Goal: Obtain resource: Download file/media

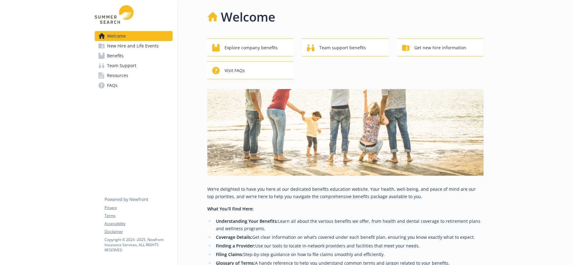
click at [127, 70] on link "Resources" at bounding box center [134, 75] width 78 height 10
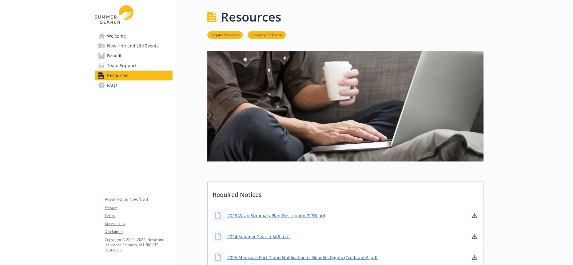
scroll to position [137, 0]
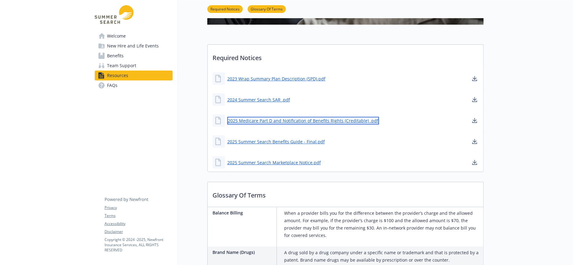
click at [269, 117] on link "2025 Medicare Part D and Notification of Benefits Rights (Creditable) .pdf" at bounding box center [303, 121] width 152 height 8
